Goal: Find contact information: Obtain details needed to contact an individual or organization

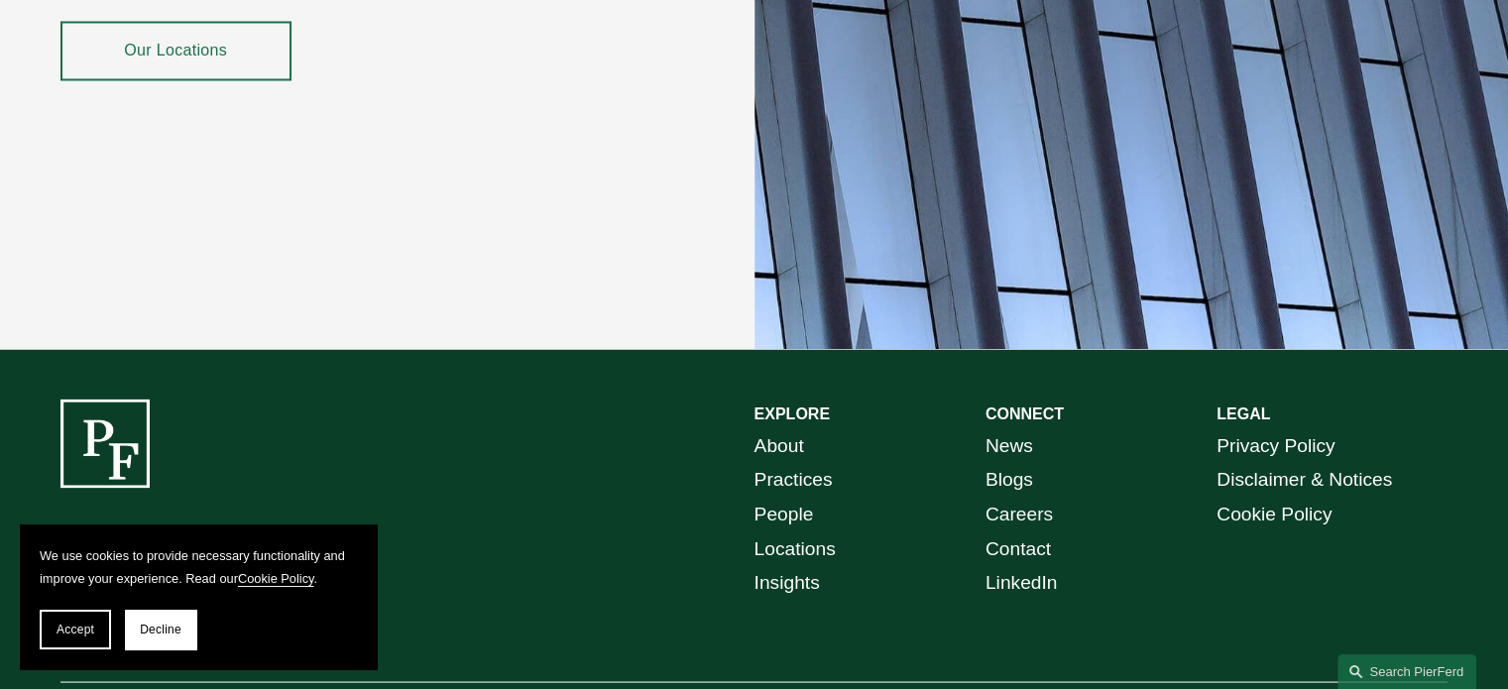
scroll to position [3664, 0]
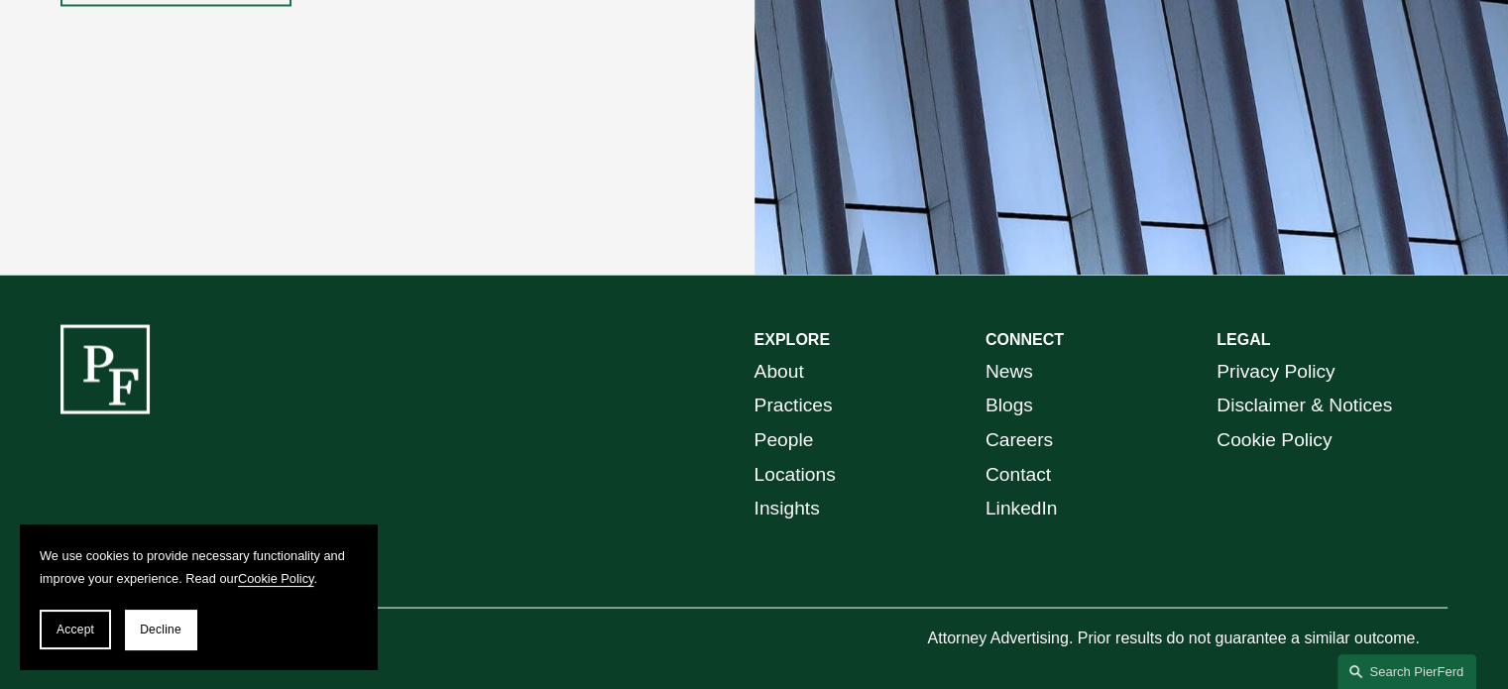
click at [769, 533] on div "EXPLORE CONNECT About Practices People Locations Insights News Blogs Careers Co…" at bounding box center [754, 488] width 1508 height 328
click at [146, 629] on span "Decline" at bounding box center [161, 630] width 42 height 14
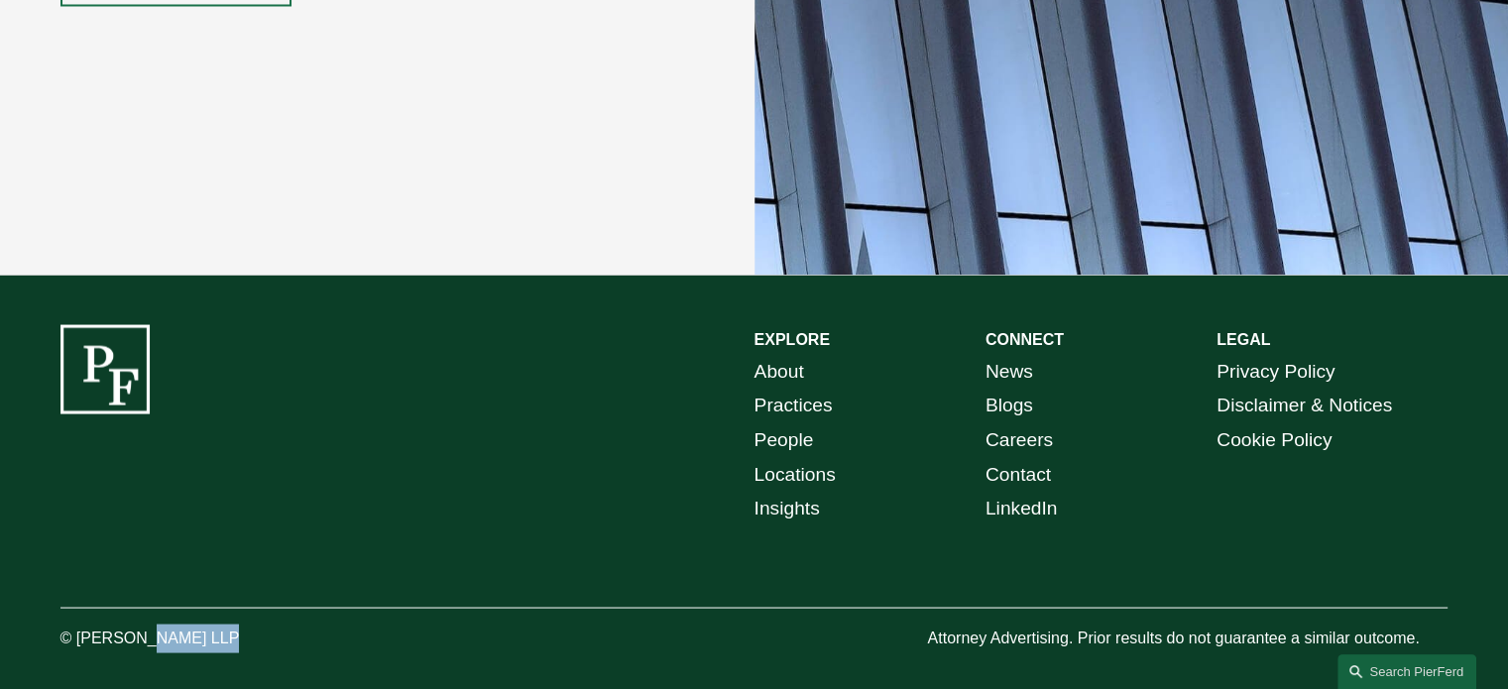
drag, startPoint x: 137, startPoint y: 623, endPoint x: 205, endPoint y: 622, distance: 68.4
click at [205, 624] on p "© [PERSON_NAME] LLP" at bounding box center [205, 638] width 290 height 29
copy p "Ferdinand"
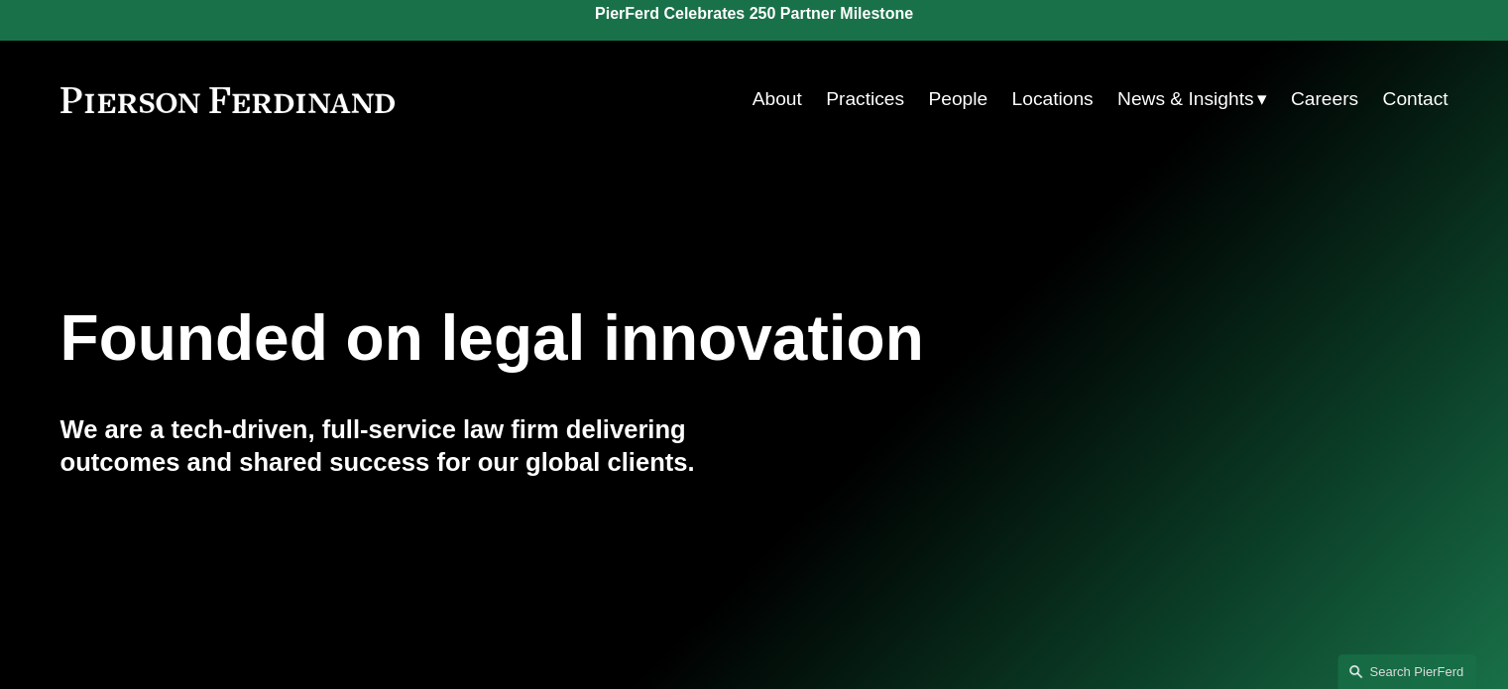
scroll to position [0, 0]
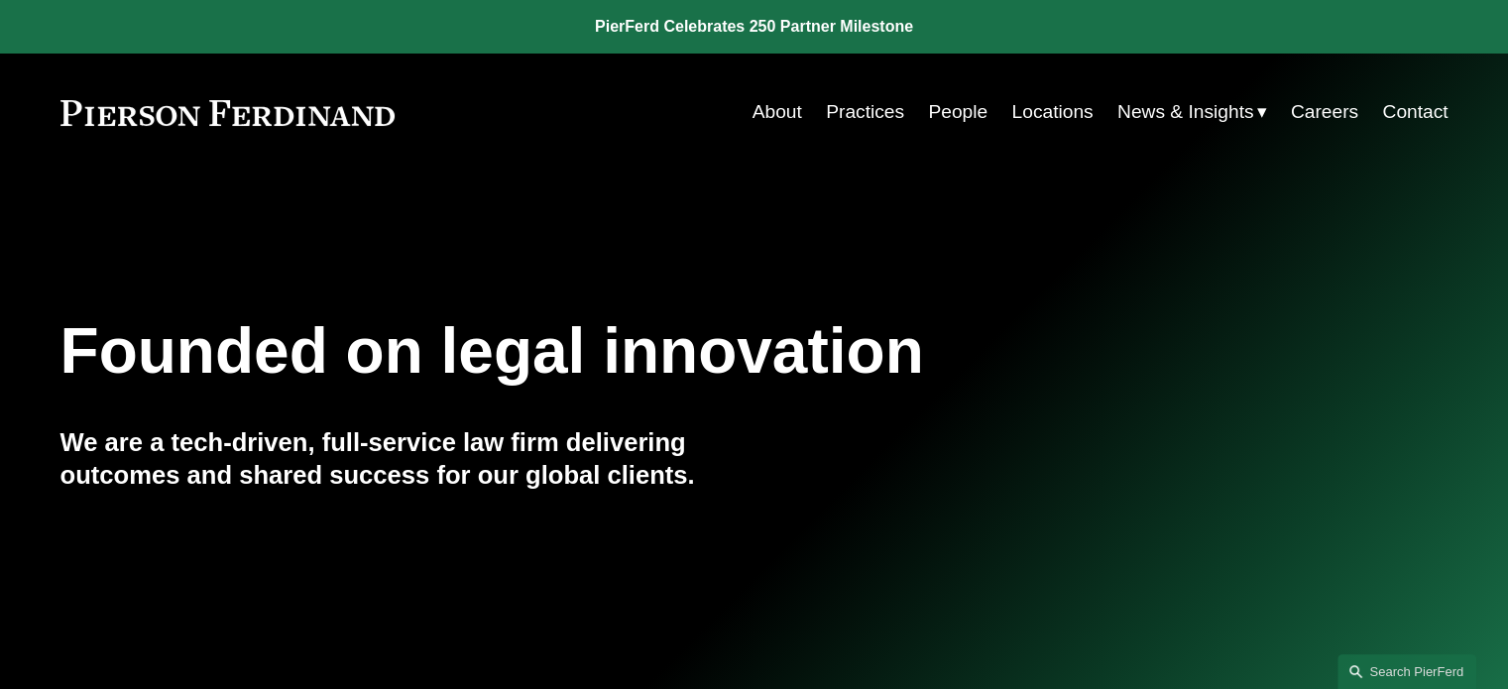
click at [1448, 110] on div "Skip to Content About Practices People Locations" at bounding box center [754, 112] width 1508 height 117
click at [1441, 114] on link "Contact" at bounding box center [1414, 112] width 65 height 38
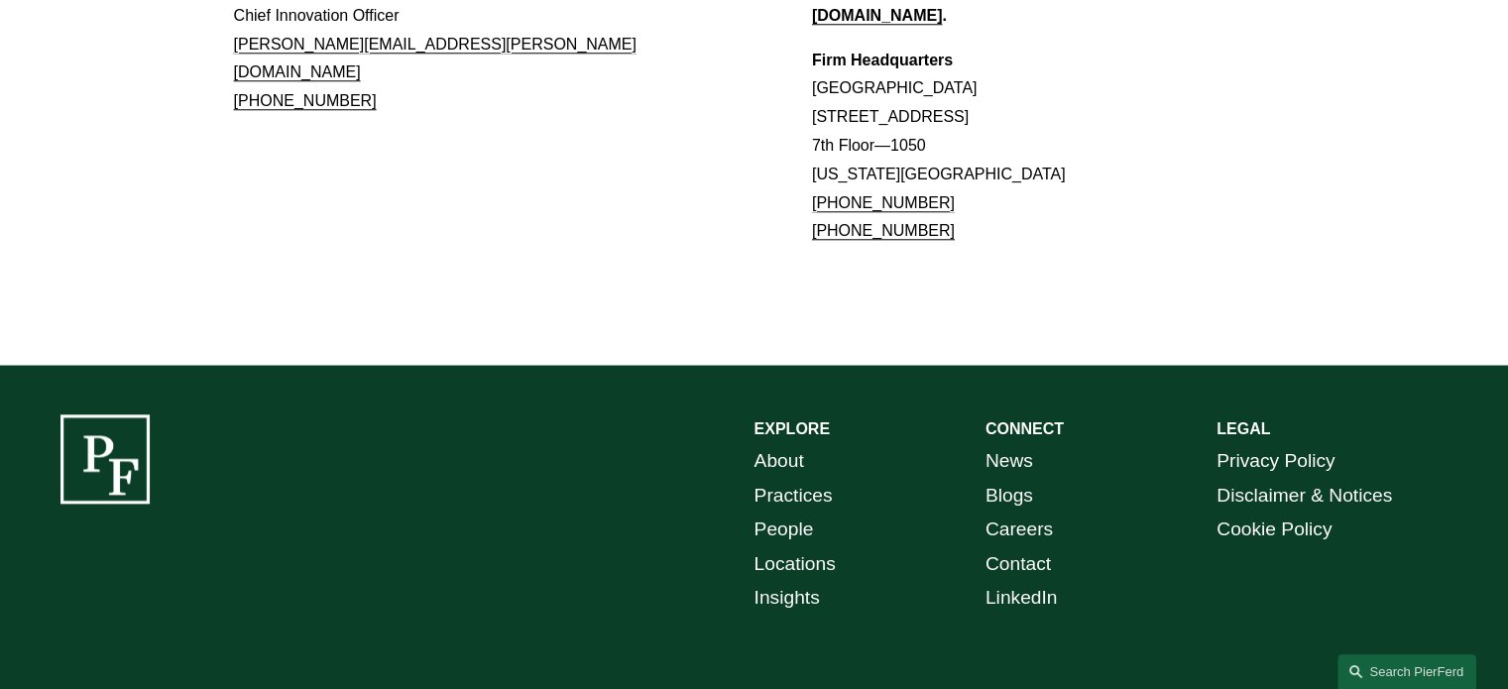
scroll to position [1983, 0]
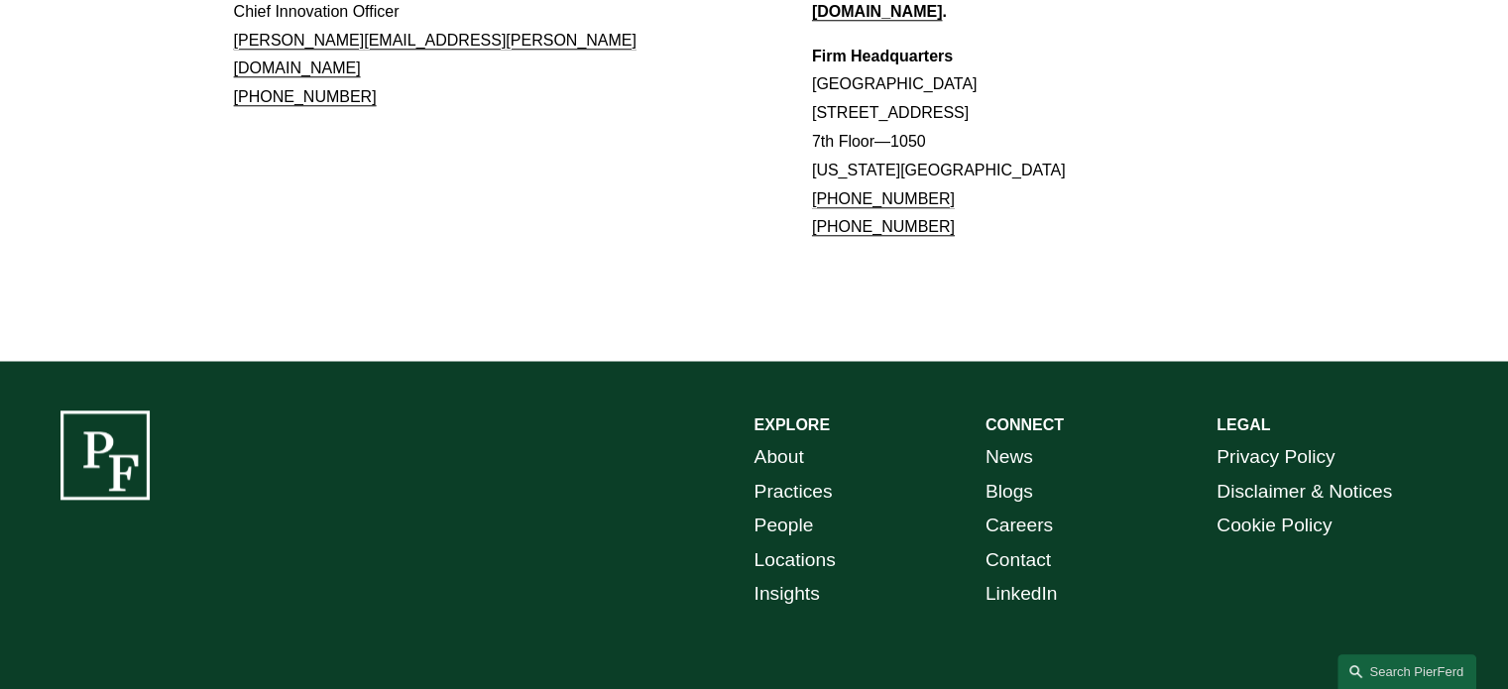
click at [829, 543] on link "Locations" at bounding box center [795, 560] width 81 height 35
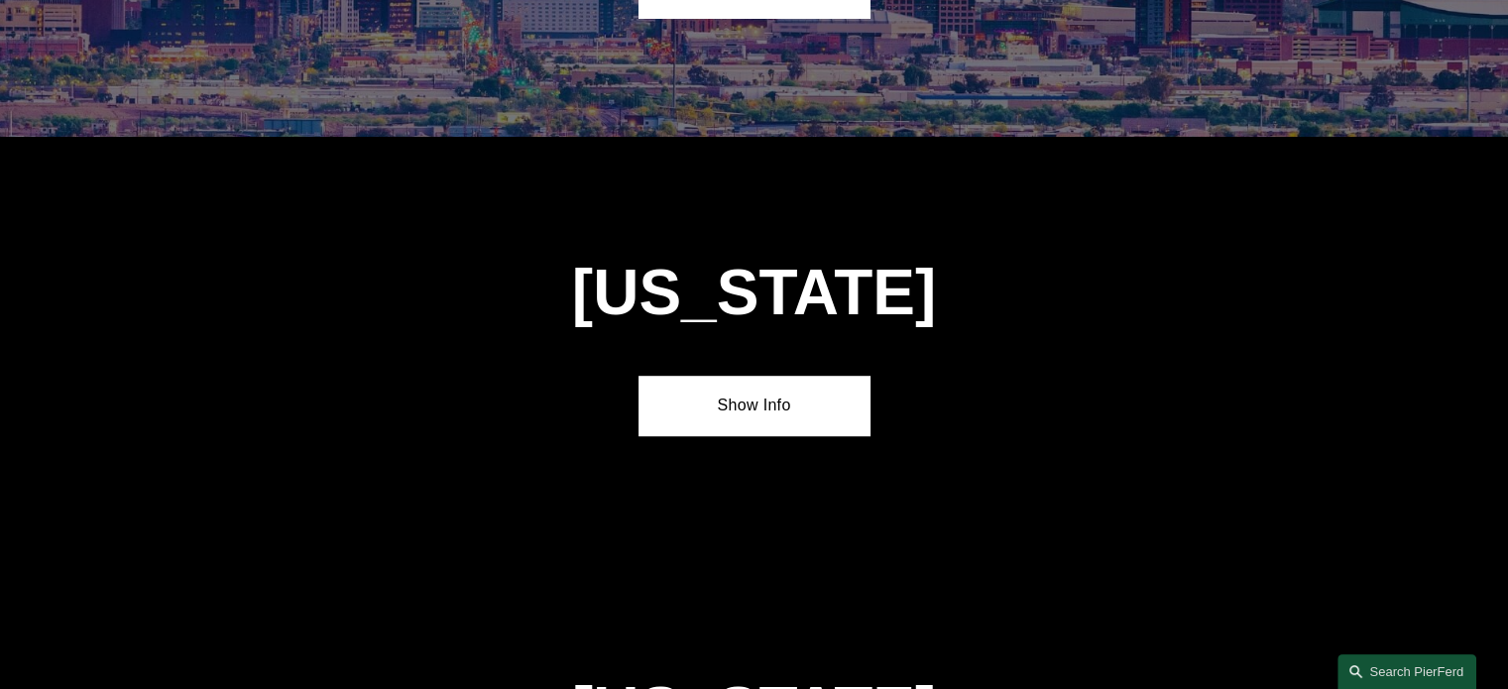
scroll to position [1255, 0]
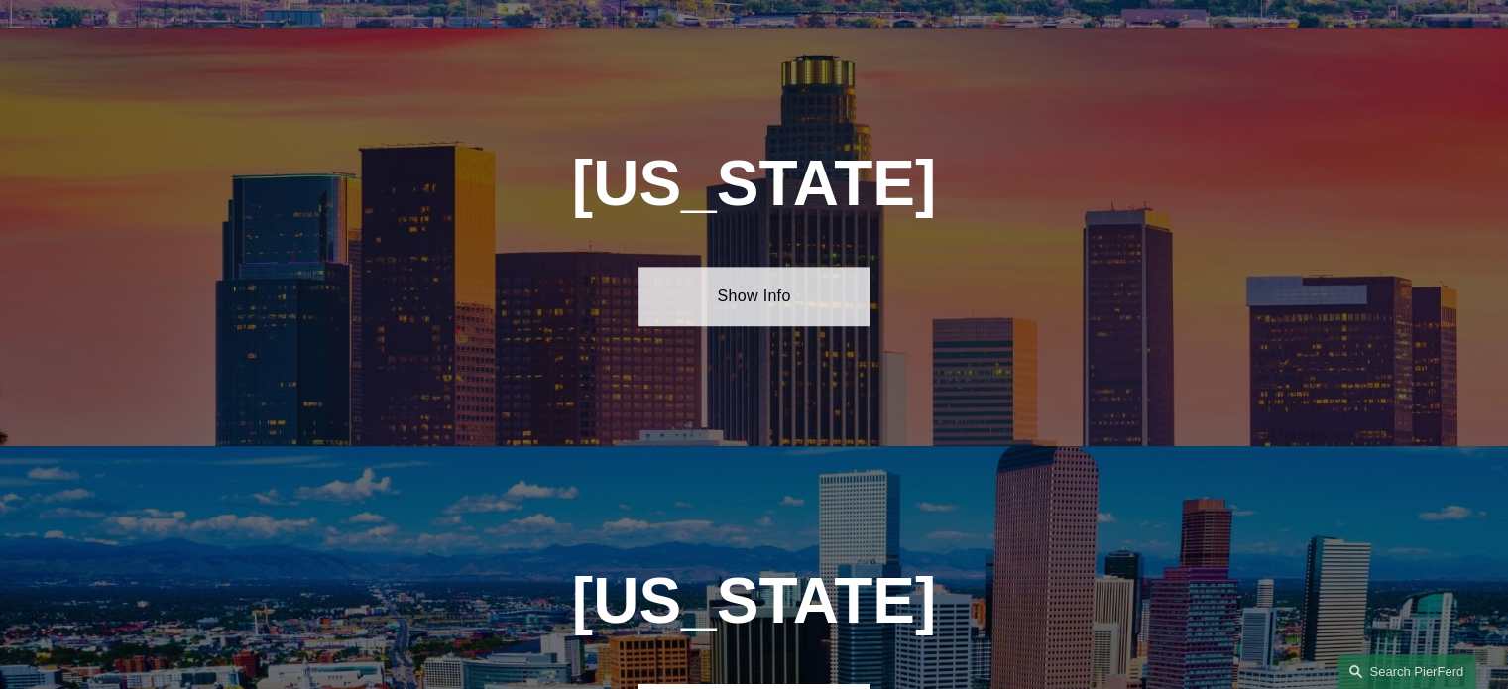
click at [777, 295] on link "Show Info" at bounding box center [754, 296] width 231 height 59
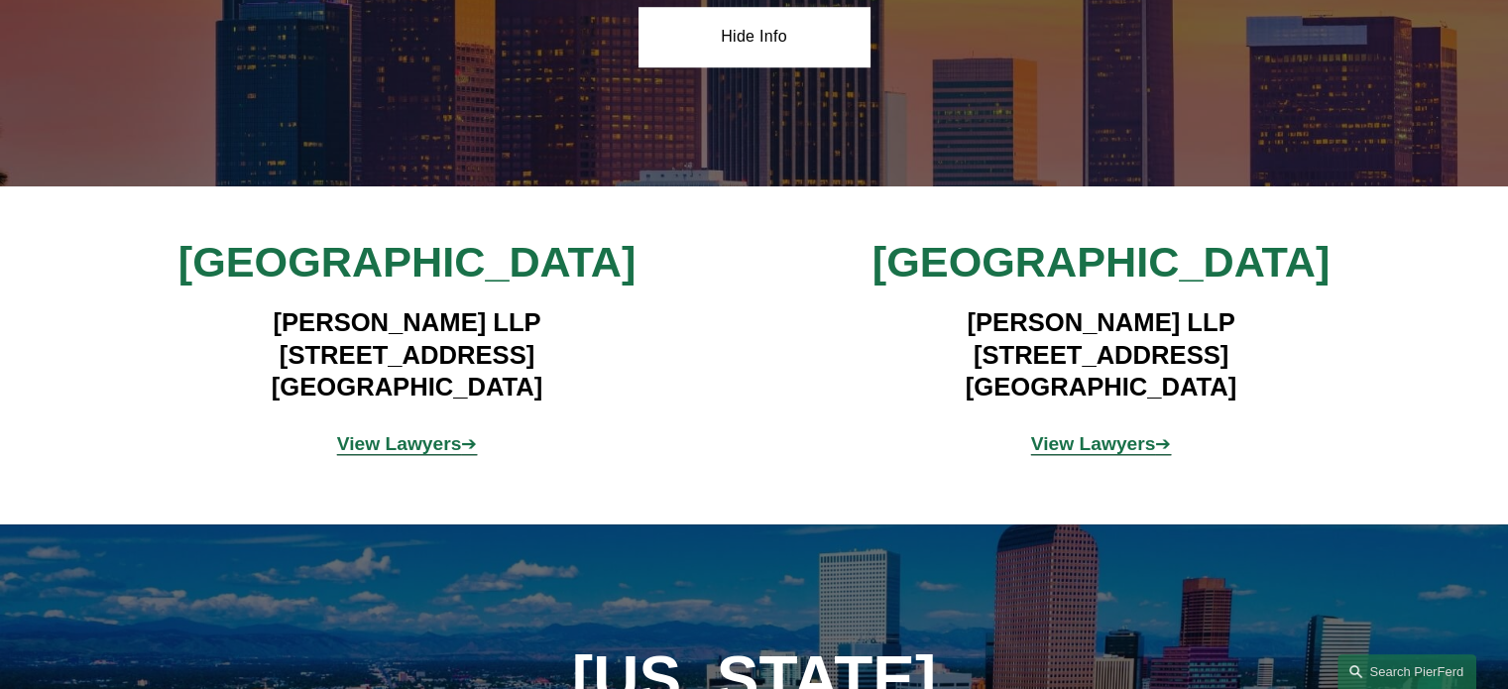
scroll to position [1520, 0]
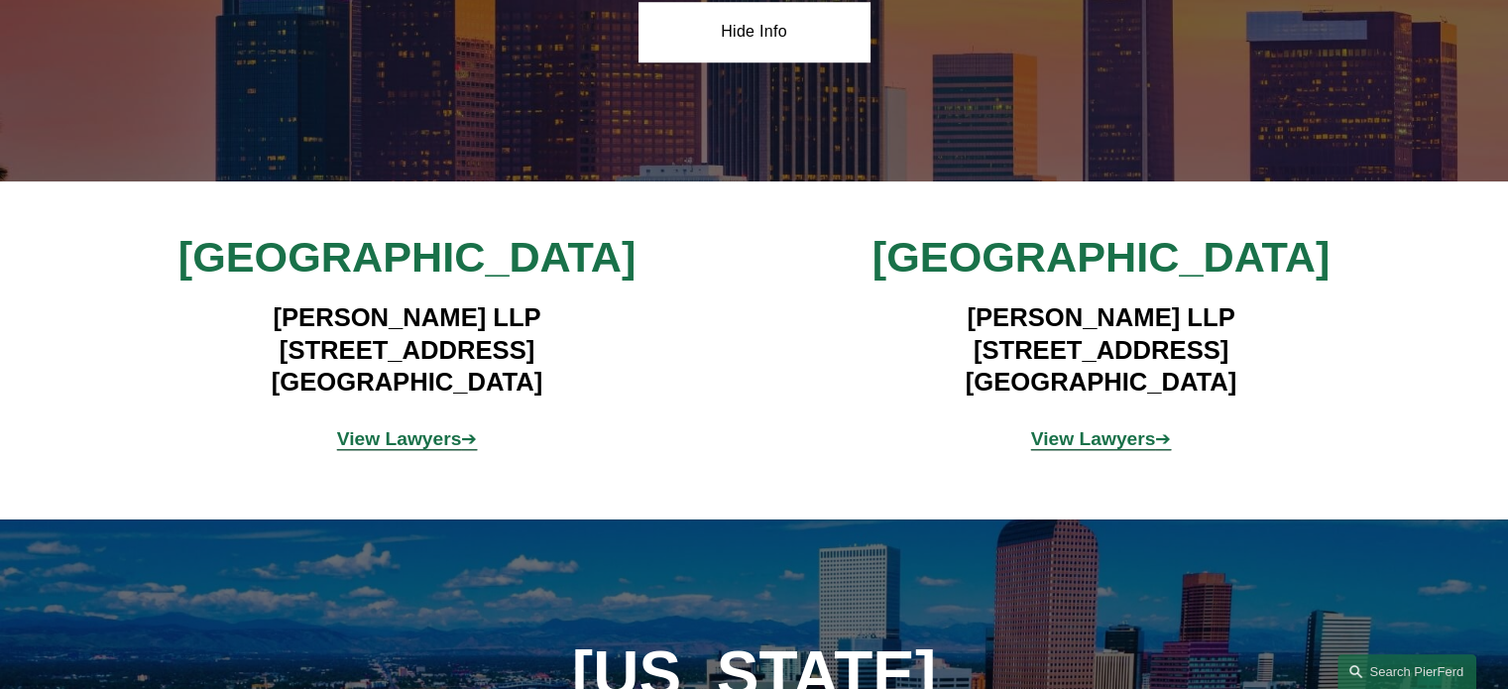
drag, startPoint x: 270, startPoint y: 300, endPoint x: 551, endPoint y: 294, distance: 281.7
click at [551, 301] on h4 "Pierson Ferdinand LLP 12100 Wilshire Blvd, Suite 800 Los Angeles, CA 90025" at bounding box center [407, 349] width 578 height 96
copy h4 "Pierson Ferdinand LLP"
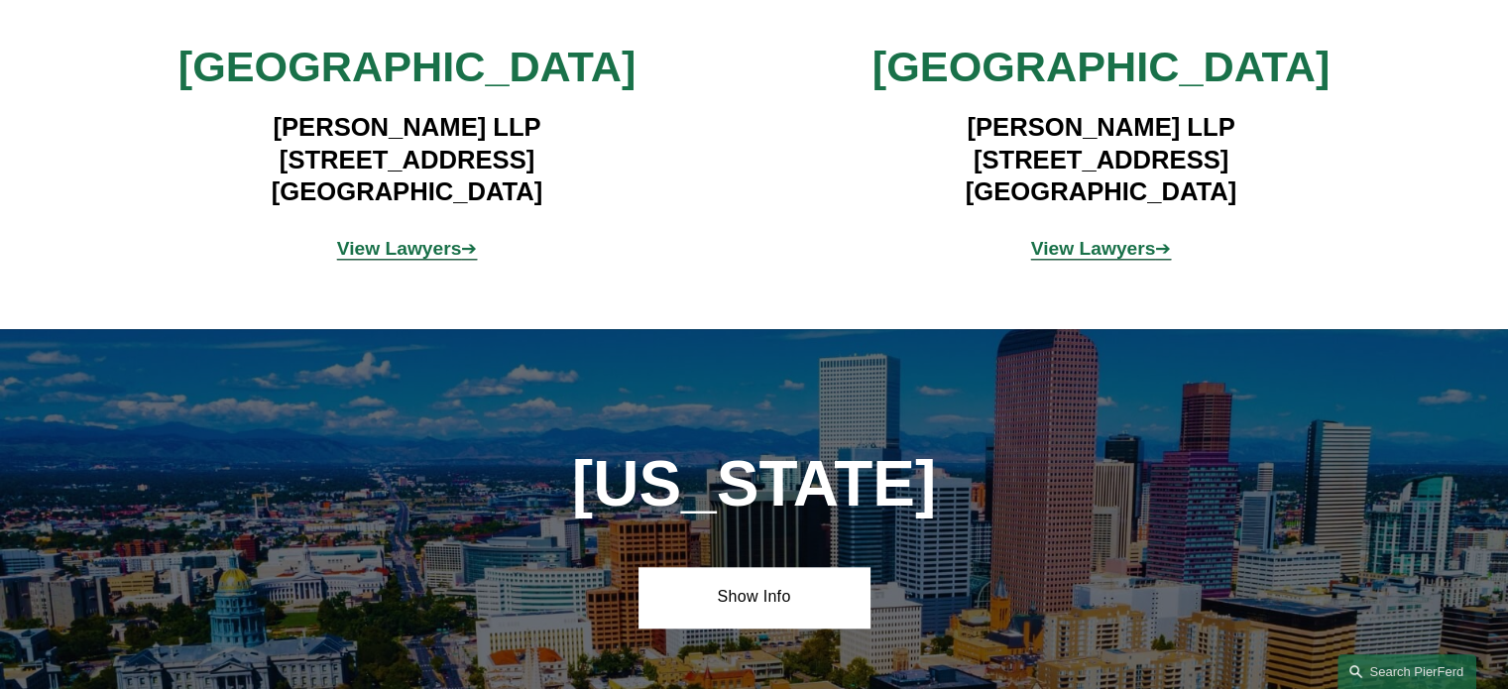
scroll to position [1665, 0]
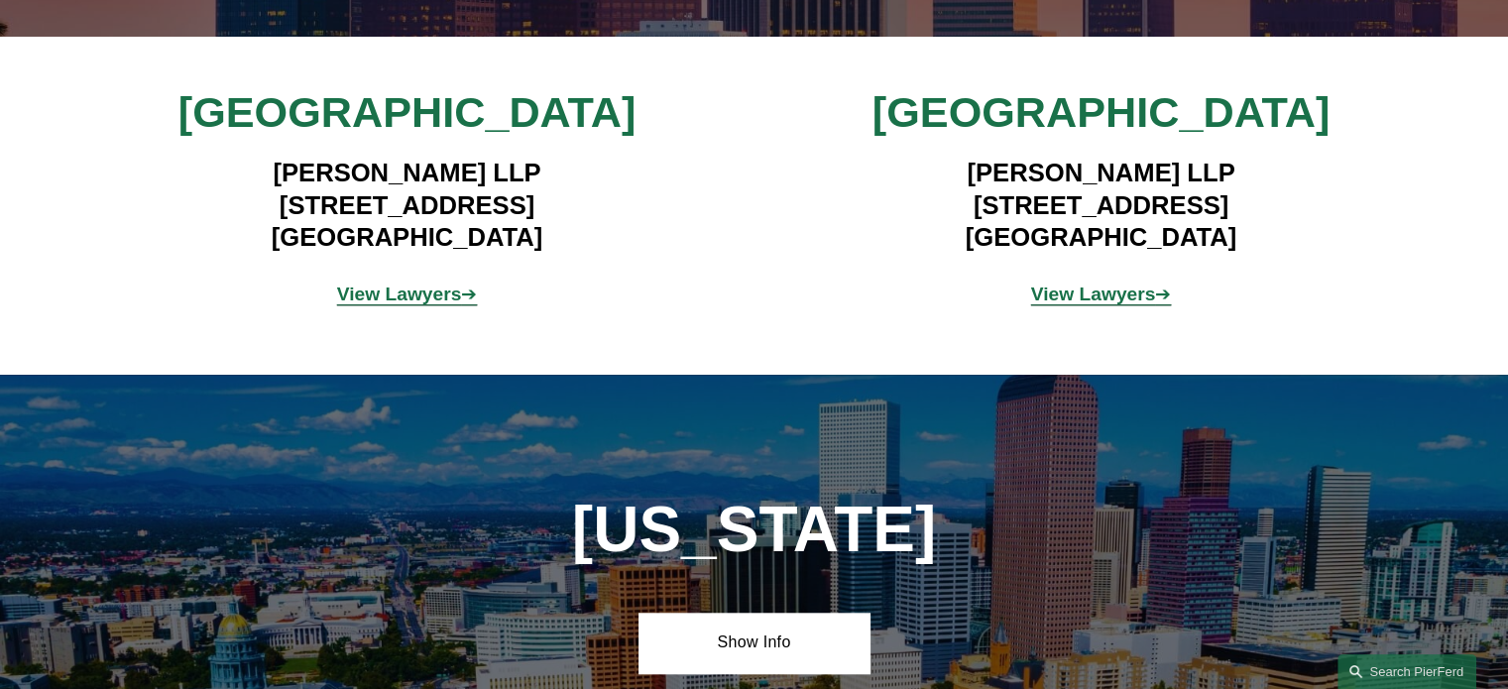
click at [985, 158] on h4 "Pierson Ferdinand LLP 2100 Geng Road, Suite 210 Palo Alto, CA 94303" at bounding box center [1101, 205] width 578 height 96
drag, startPoint x: 962, startPoint y: 161, endPoint x: 1241, endPoint y: 150, distance: 279.8
click at [1241, 157] on h4 "Pierson Ferdinand LLP 2100 Geng Road, Suite 210 Palo Alto, CA 94303" at bounding box center [1101, 205] width 578 height 96
copy h4 "Pierson Ferdinand LLP"
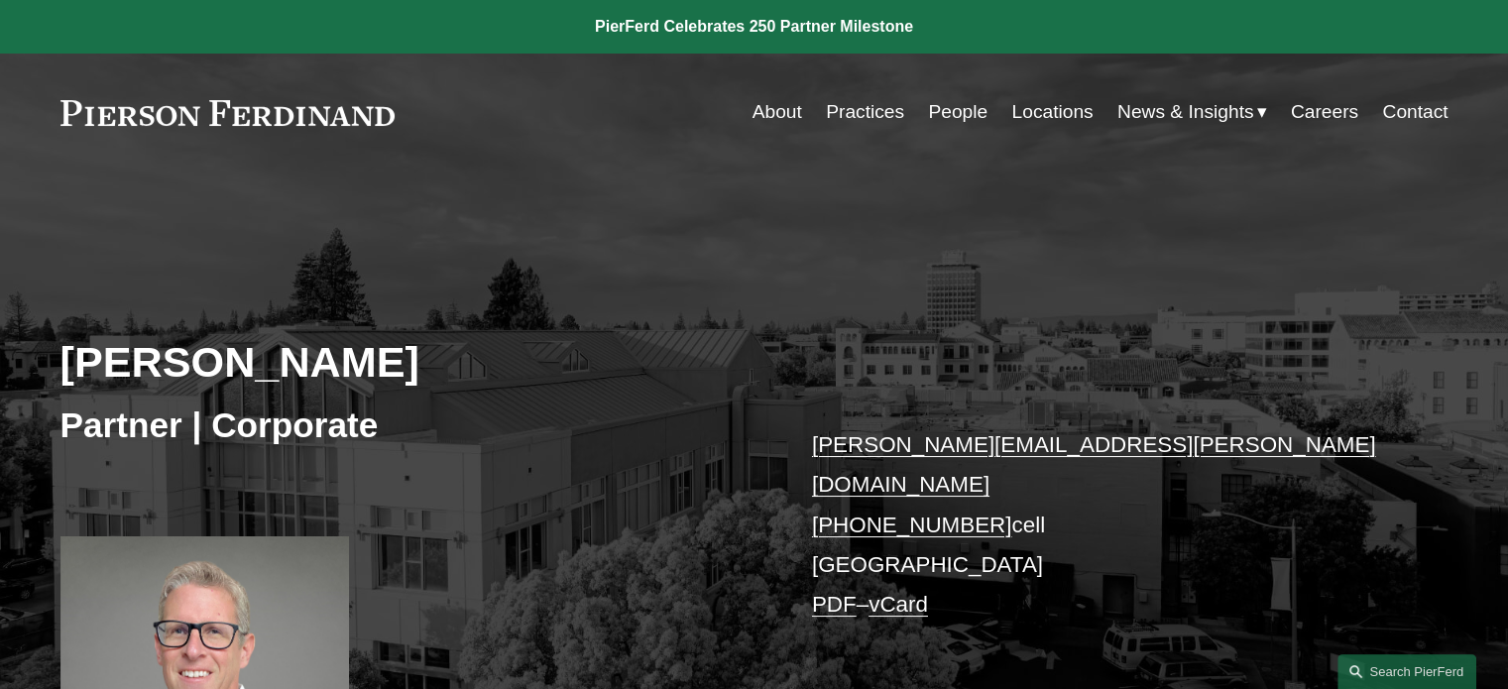
click at [835, 592] on link "PDF" at bounding box center [834, 604] width 45 height 25
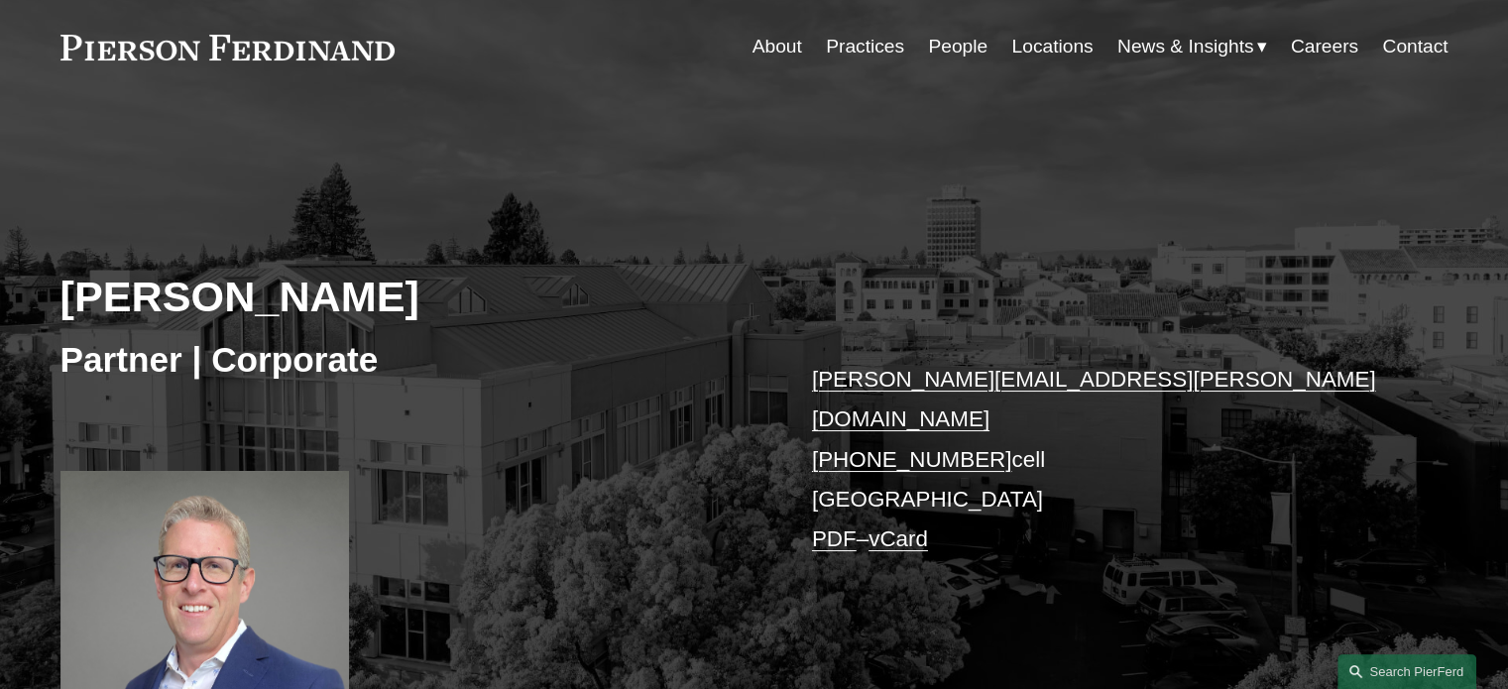
click at [1043, 42] on link "Locations" at bounding box center [1051, 47] width 81 height 38
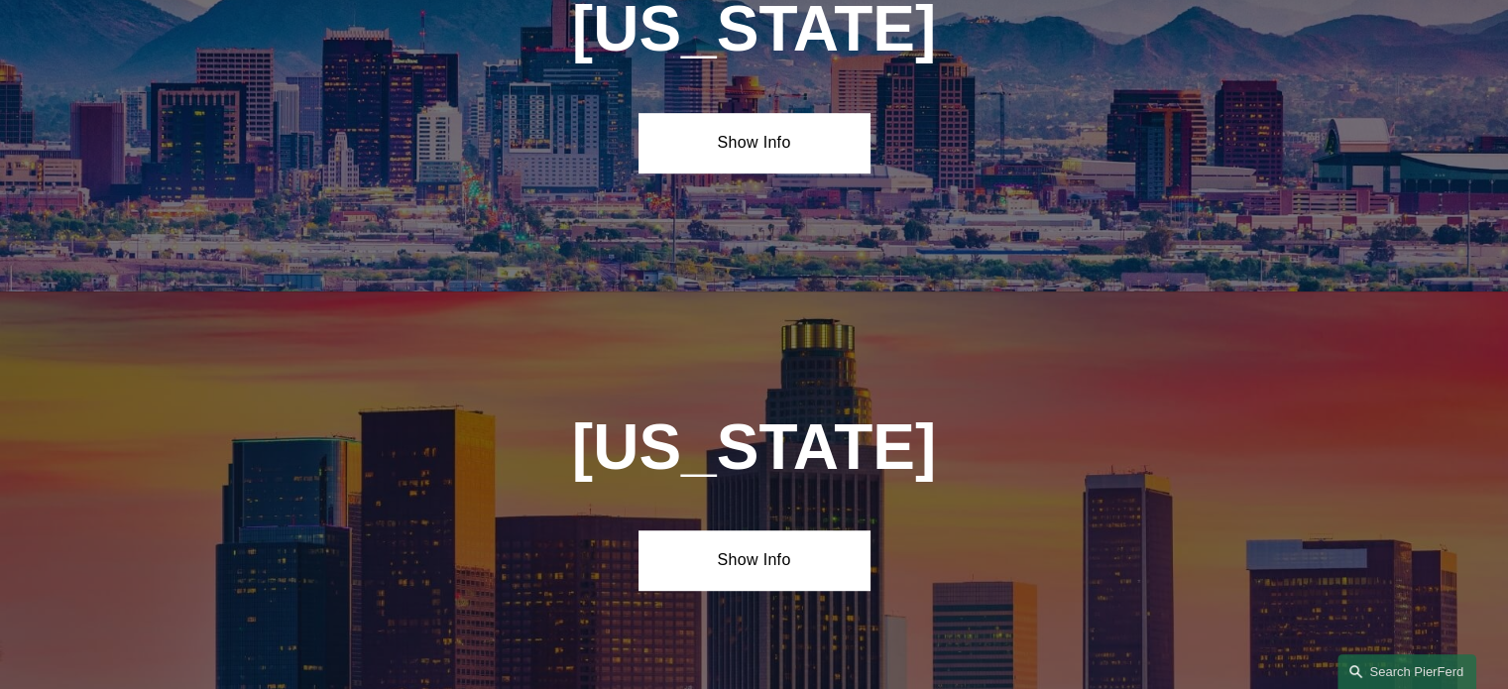
scroll to position [1454, 0]
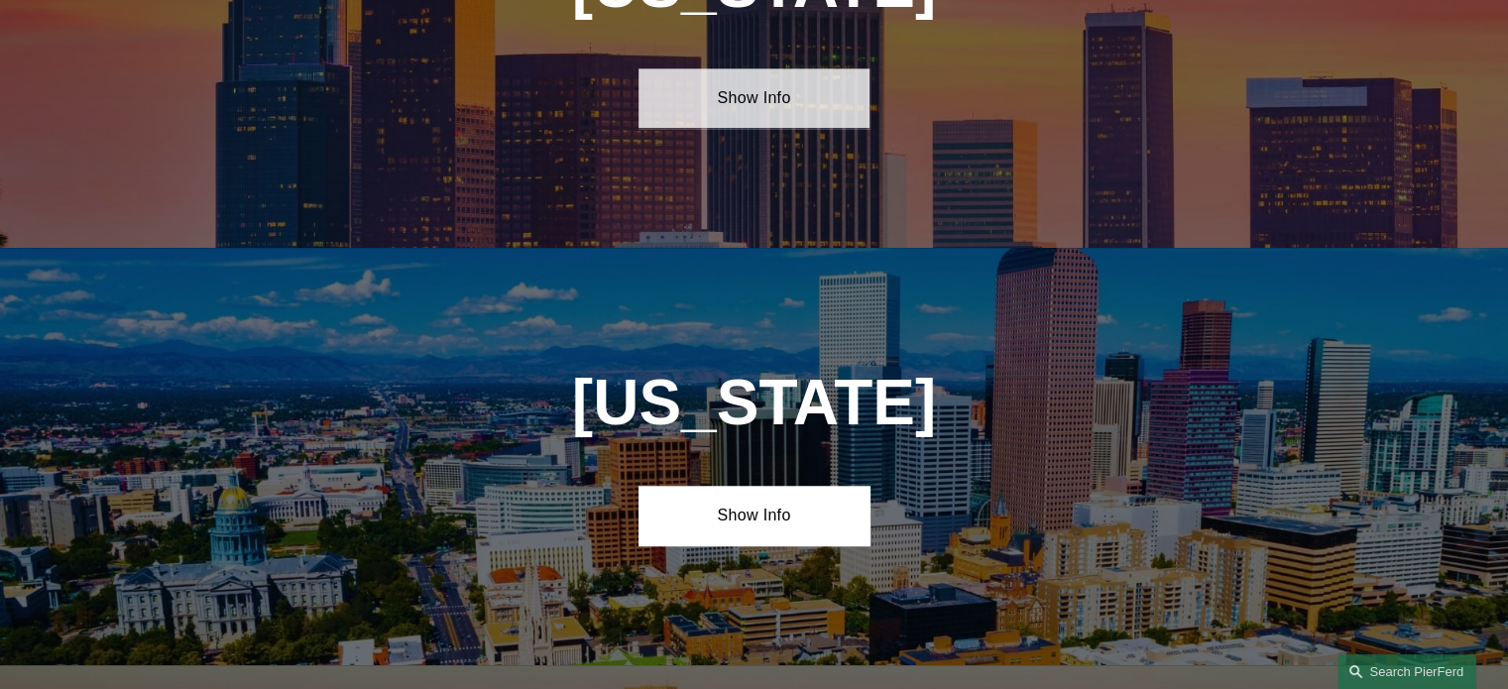
click at [801, 98] on link "Show Info" at bounding box center [754, 97] width 231 height 59
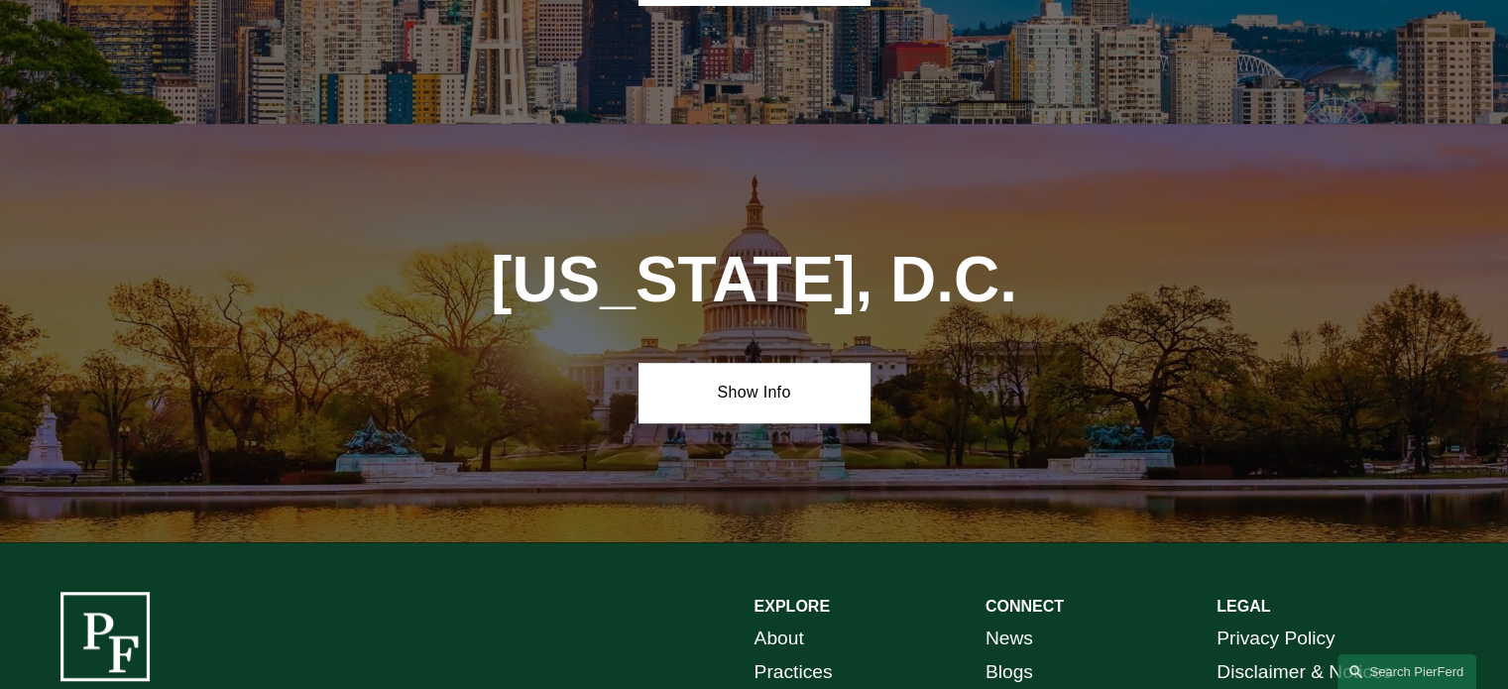
scroll to position [8868, 0]
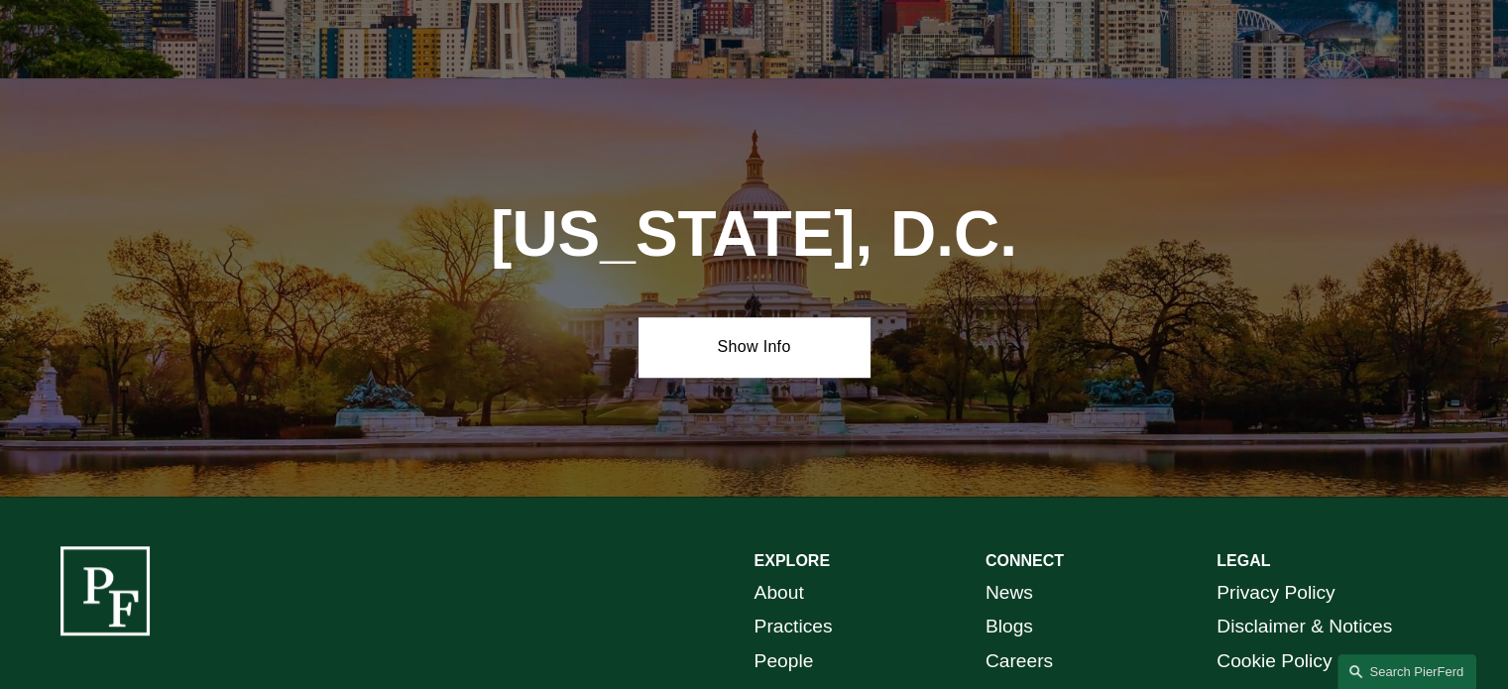
click at [1035, 679] on link "Contact" at bounding box center [1018, 696] width 65 height 35
